Goal: Entertainment & Leisure: Consume media (video, audio)

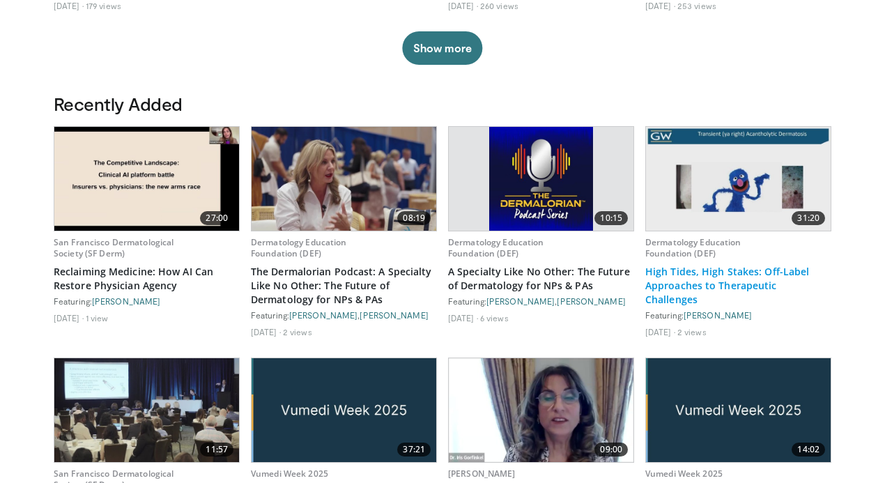
scroll to position [689, 0]
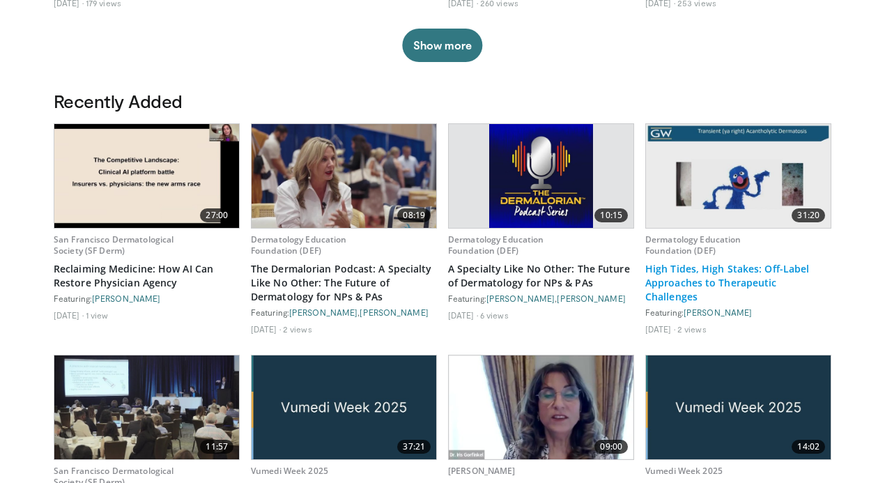
click at [668, 283] on link "High Tides, High Stakes: Off-Label Approaches to Therapeutic Challenges" at bounding box center [738, 283] width 186 height 42
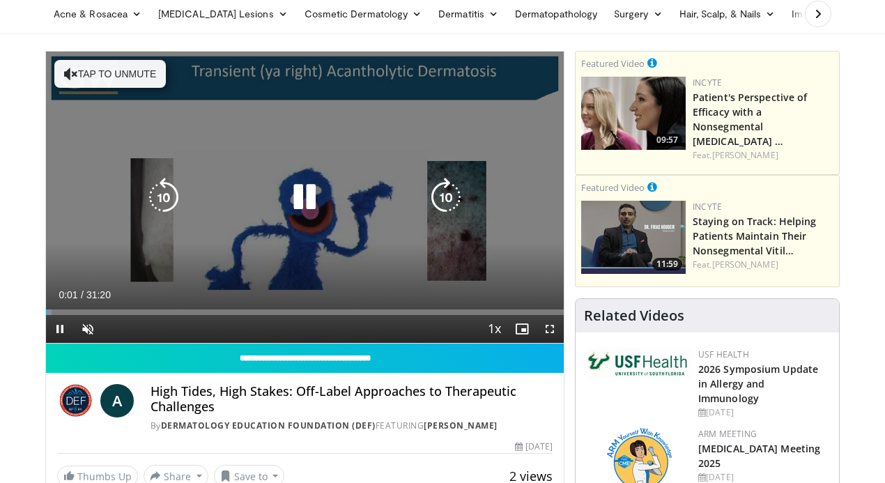
scroll to position [100, 0]
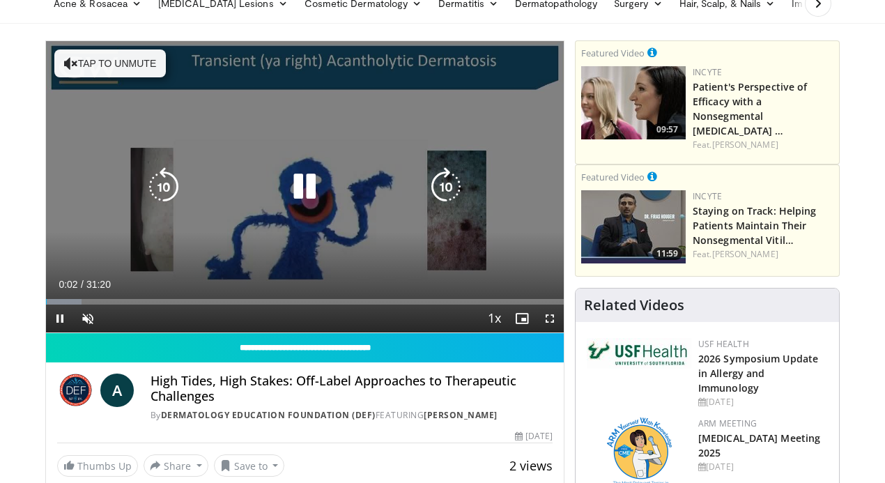
click at [132, 61] on button "Tap to unmute" at bounding box center [110, 63] width 112 height 28
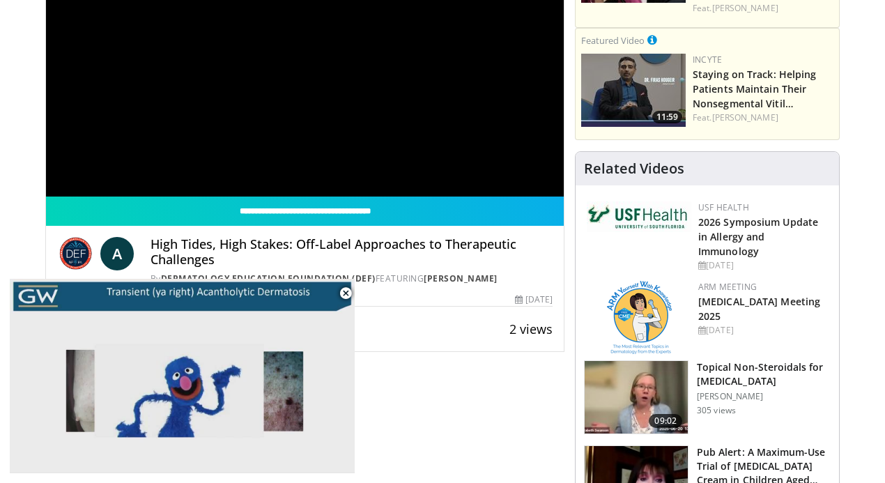
scroll to position [243, 0]
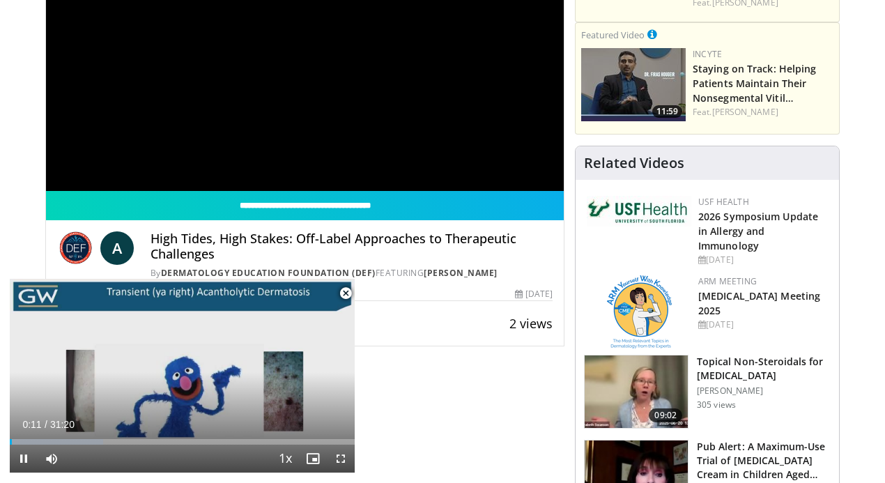
click at [345, 294] on span "Video Player" at bounding box center [346, 294] width 28 height 28
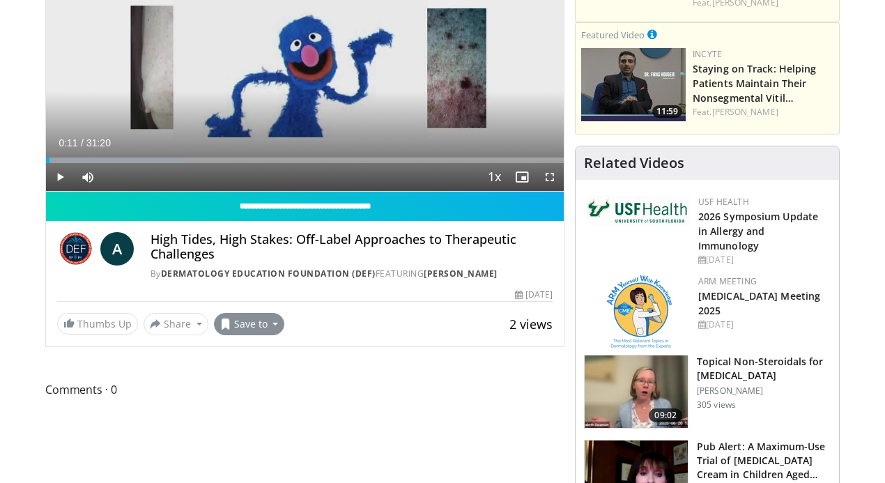
click at [273, 335] on button "Save to" at bounding box center [249, 324] width 71 height 22
click at [397, 399] on span "Comments 0" at bounding box center [304, 390] width 519 height 18
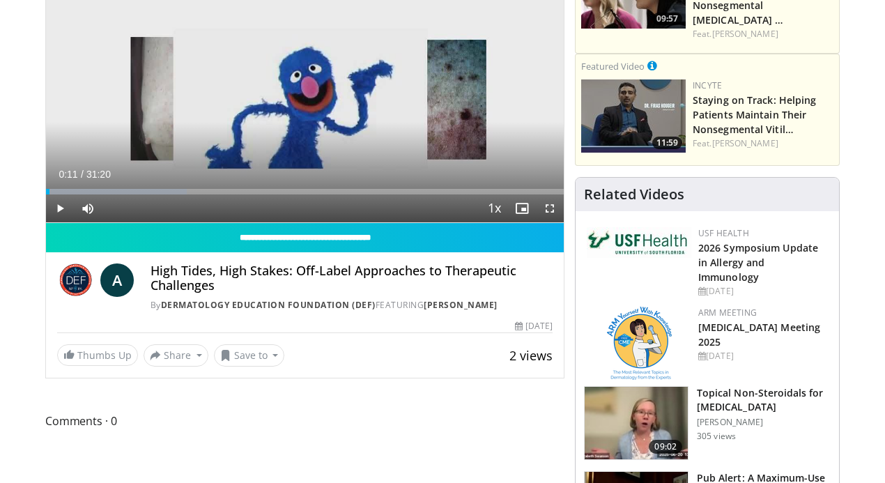
scroll to position [215, 0]
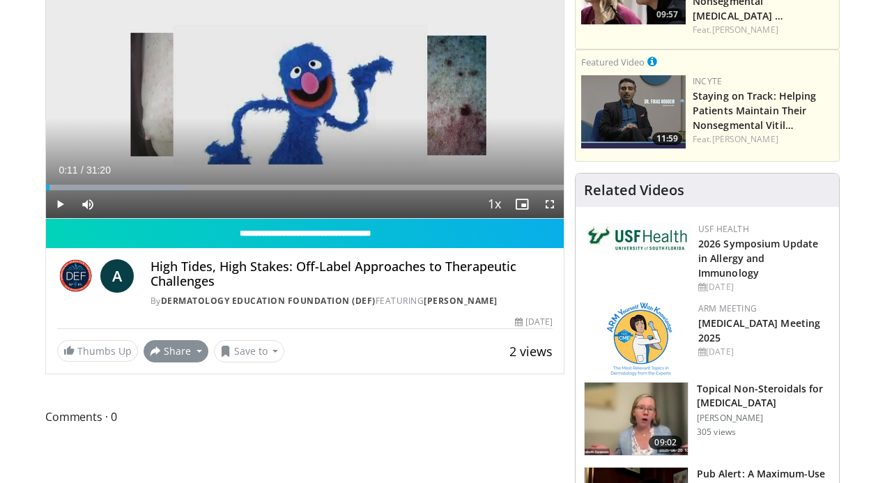
click at [195, 362] on button "Share" at bounding box center [176, 351] width 65 height 22
click at [340, 328] on div "2 views August 29, 2025" at bounding box center [305, 322] width 496 height 13
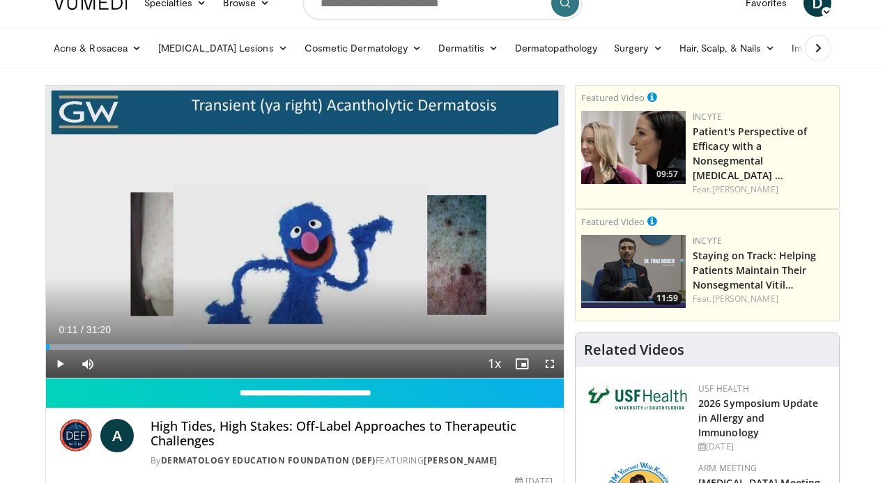
scroll to position [50, 0]
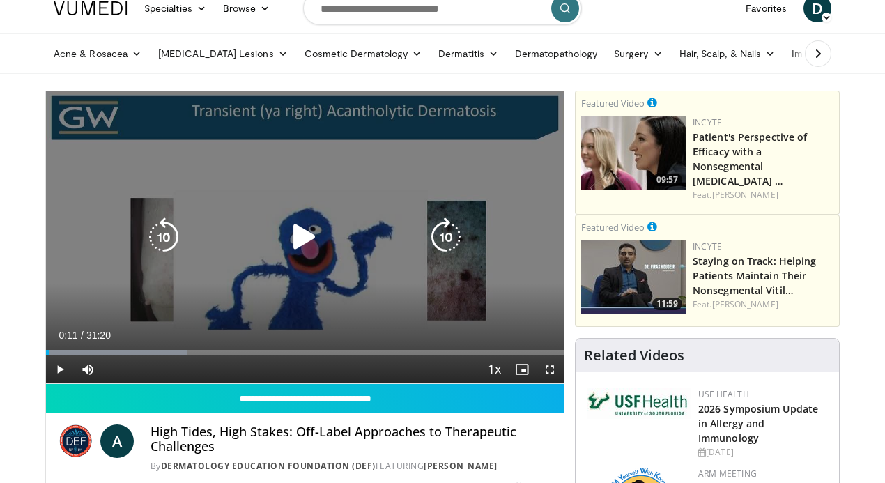
click at [303, 238] on icon "Video Player" at bounding box center [304, 236] width 39 height 39
click at [309, 234] on icon "Video Player" at bounding box center [304, 236] width 39 height 39
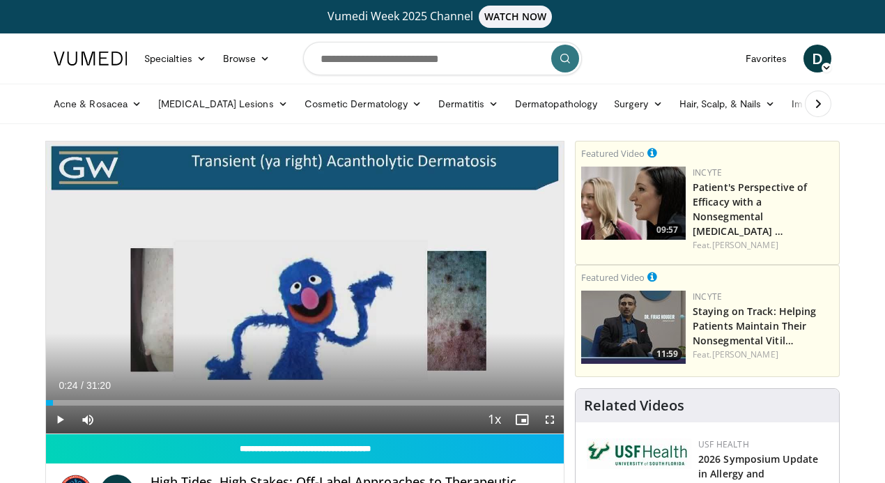
scroll to position [0, 0]
click at [521, 15] on span "WATCH NOW" at bounding box center [516, 17] width 74 height 22
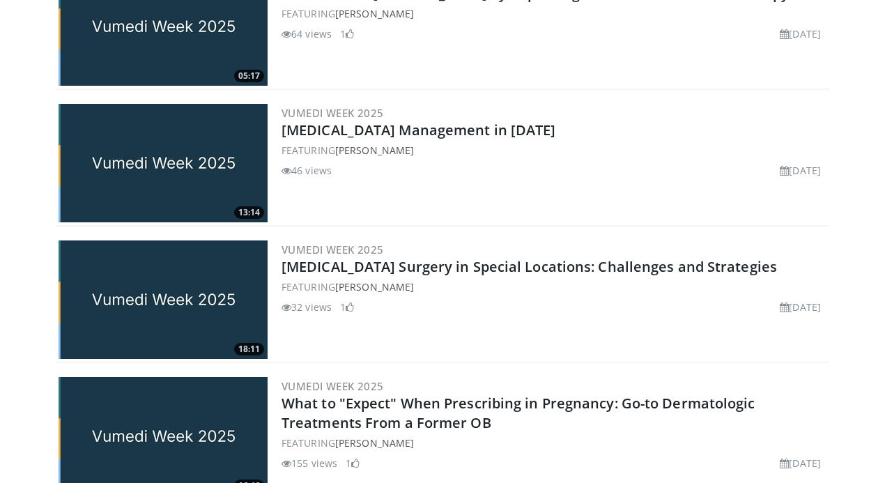
scroll to position [2334, 0]
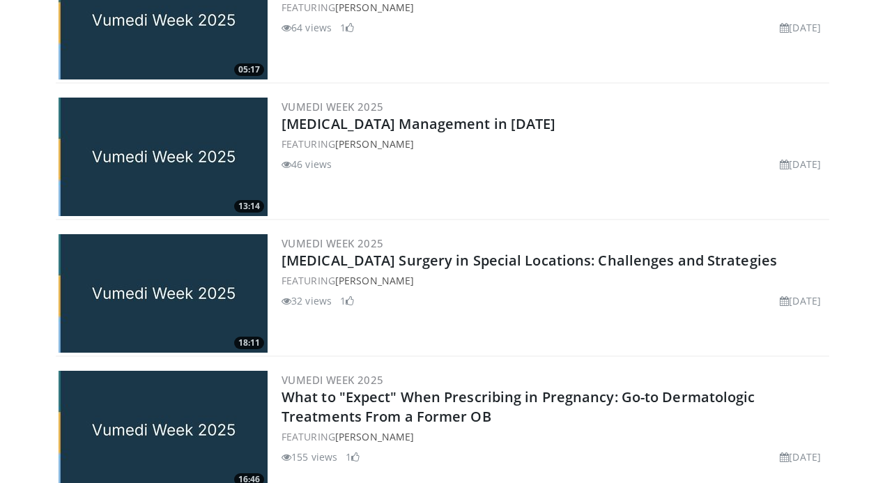
click at [151, 151] on img at bounding box center [163, 157] width 209 height 118
